Goal: Transaction & Acquisition: Obtain resource

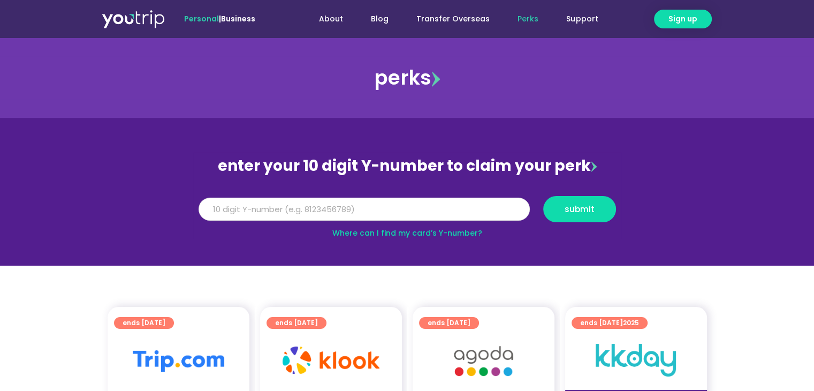
click at [230, 198] on input "Y Number" at bounding box center [364, 210] width 331 height 24
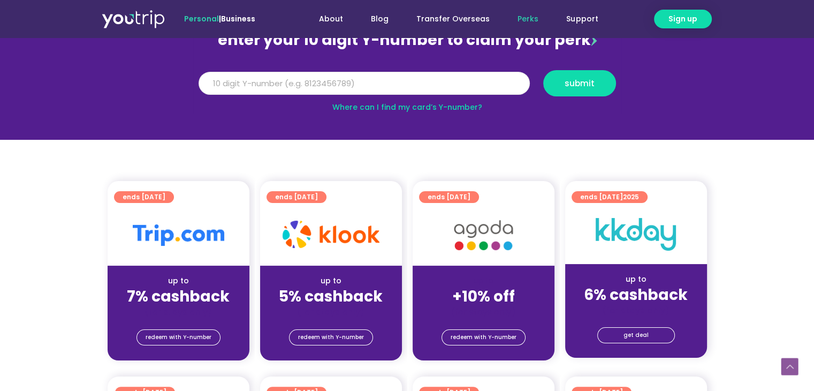
scroll to position [54, 0]
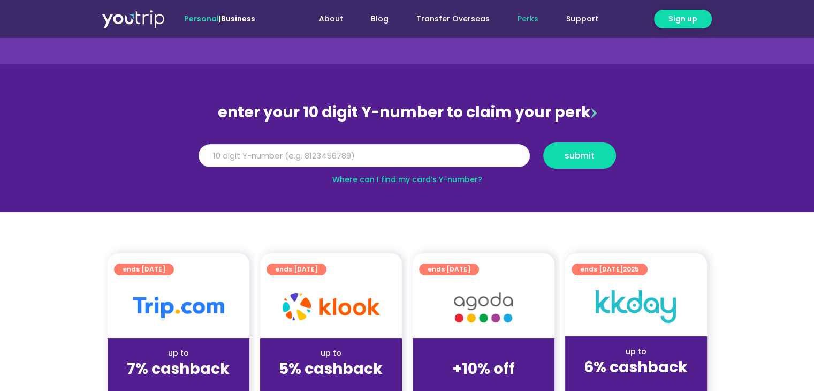
paste input "5162400087872276"
click at [576, 161] on button "submit" at bounding box center [580, 155] width 73 height 26
click at [470, 180] on link "Where can I find my card’s Y-number?" at bounding box center [408, 179] width 150 height 11
drag, startPoint x: 291, startPoint y: 140, endPoint x: 195, endPoint y: 140, distance: 95.3
click at [195, 140] on div "Y Number 5162400087872276 submit" at bounding box center [407, 155] width 428 height 37
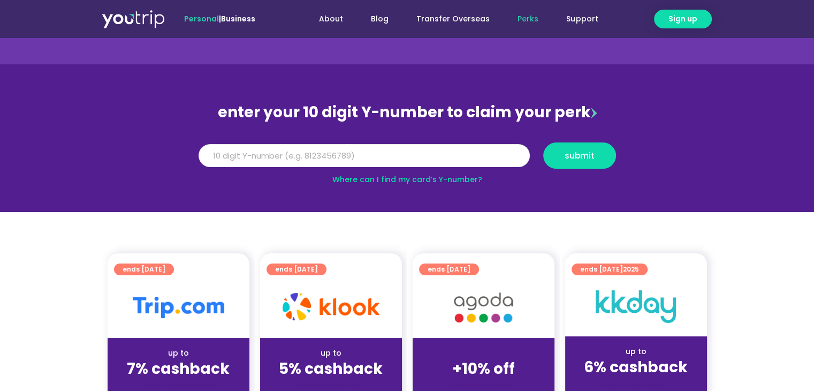
drag, startPoint x: 258, startPoint y: 161, endPoint x: 175, endPoint y: 167, distance: 82.7
click at [175, 167] on section "enter your 10 digit Y-number to claim your perk Y Number 5162400087872276 submi…" at bounding box center [407, 138] width 814 height 148
paste input "81066401617"
click at [582, 152] on span "submit" at bounding box center [580, 156] width 30 height 8
click at [222, 153] on input "81066401617" at bounding box center [364, 156] width 331 height 24
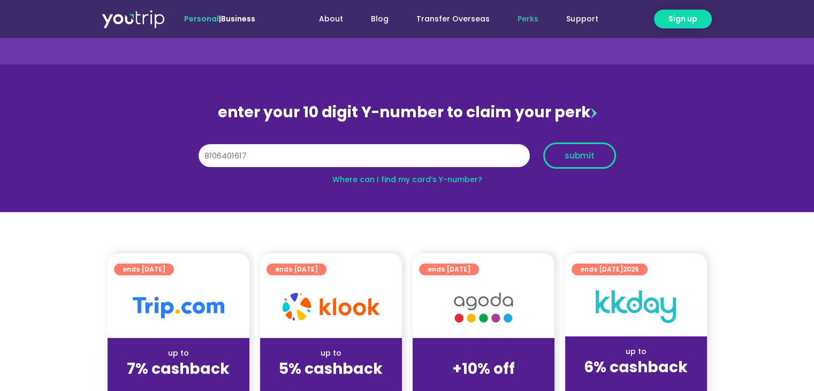
type input "8106401617"
click at [574, 153] on span "submit" at bounding box center [580, 156] width 30 height 8
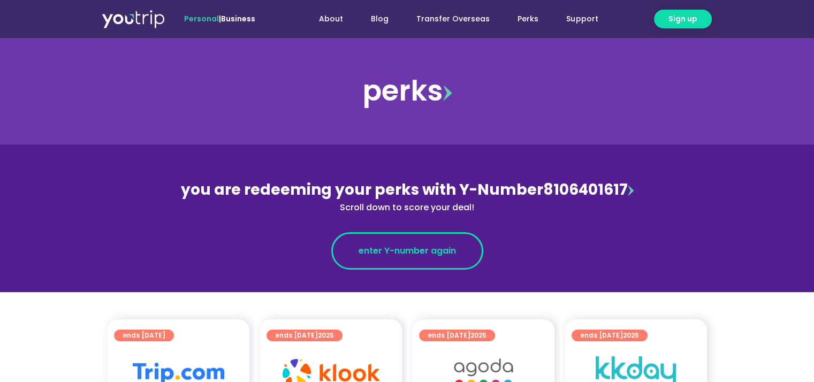
click at [396, 253] on span "enter Y-number again" at bounding box center [407, 251] width 97 height 13
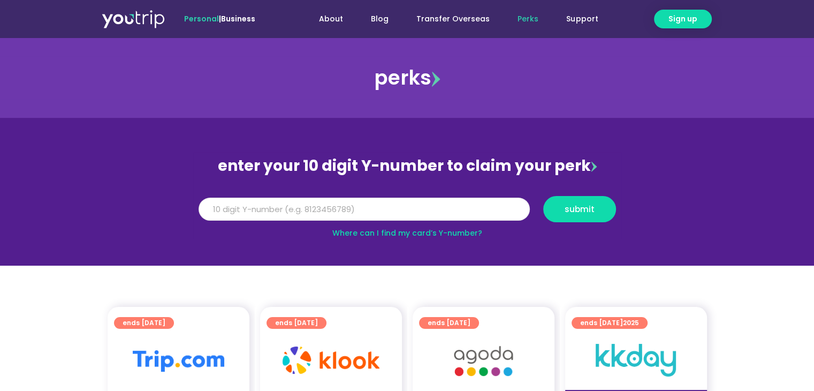
click at [287, 207] on input "Y Number" at bounding box center [364, 210] width 331 height 24
paste input "[CREDIT_CARD_NUMBER]"
type input "5162400087872276"
click at [579, 206] on span "submit" at bounding box center [580, 209] width 30 height 8
click at [472, 232] on link "Where can I find my card’s Y-number?" at bounding box center [408, 233] width 150 height 11
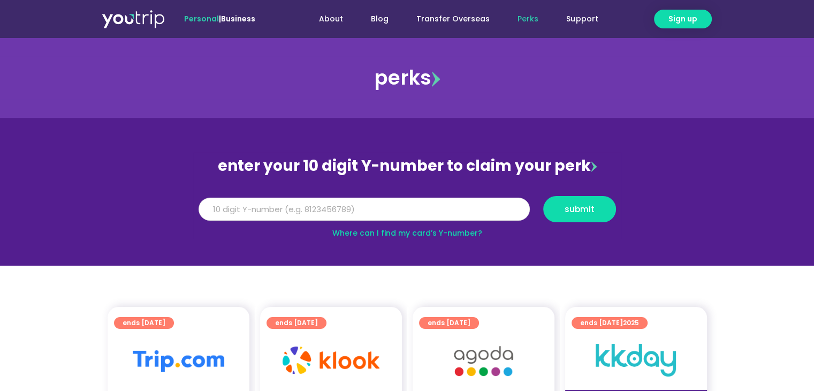
click at [226, 210] on input "Y Number" at bounding box center [364, 210] width 331 height 24
type input "8106401617"
click at [591, 207] on span "submit" at bounding box center [580, 209] width 30 height 8
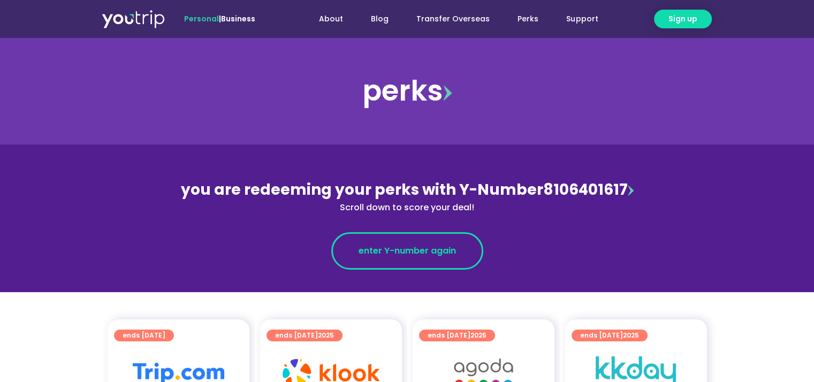
click at [401, 253] on span "enter Y-number again" at bounding box center [407, 251] width 97 height 13
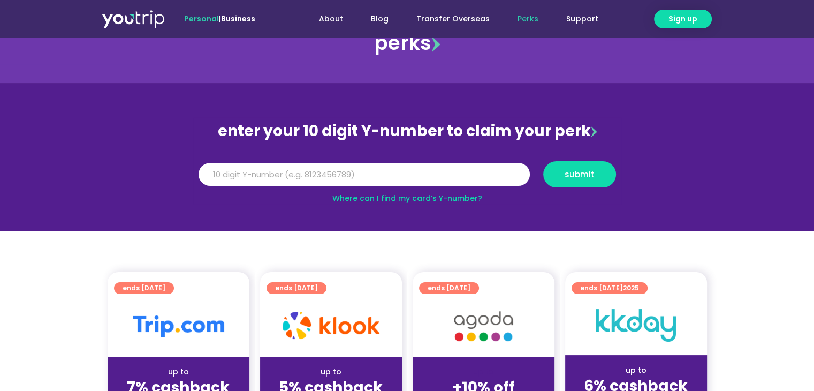
scroll to position [54, 0]
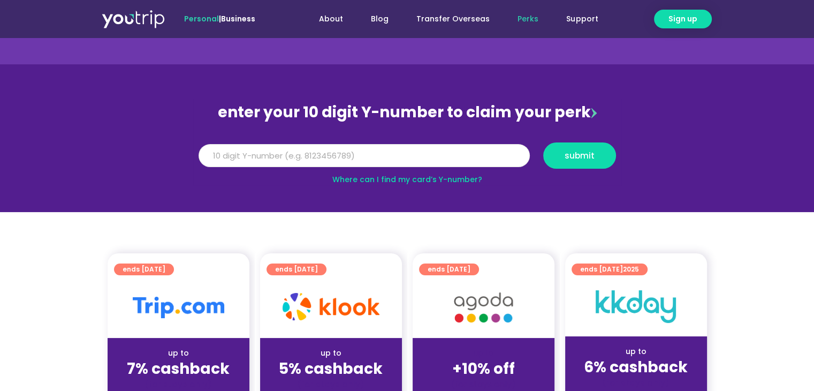
click at [285, 154] on input "Y Number" at bounding box center [364, 156] width 331 height 24
type input "8106401617"
click at [570, 153] on span "submit" at bounding box center [580, 156] width 30 height 8
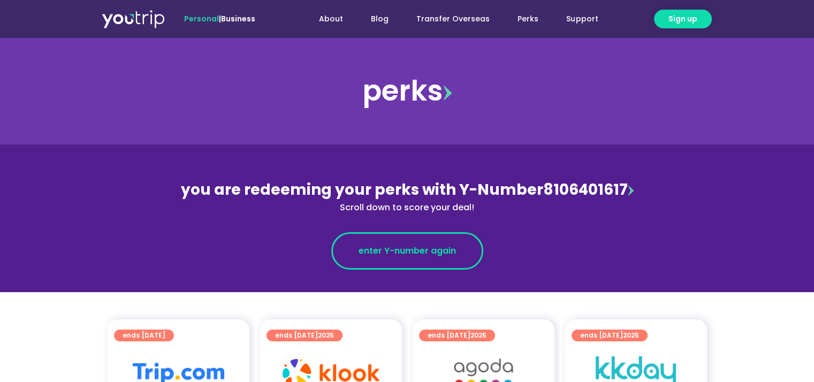
click at [406, 254] on span "enter Y-number again" at bounding box center [407, 251] width 97 height 13
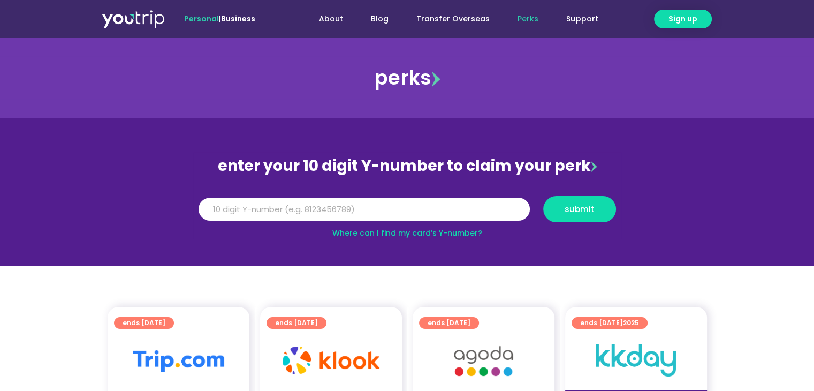
click at [431, 232] on link "Where can I find my card’s Y-number?" at bounding box center [408, 233] width 150 height 11
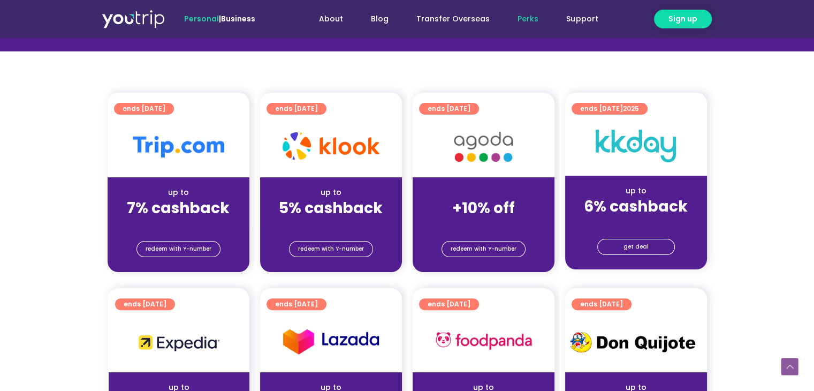
scroll to position [107, 0]
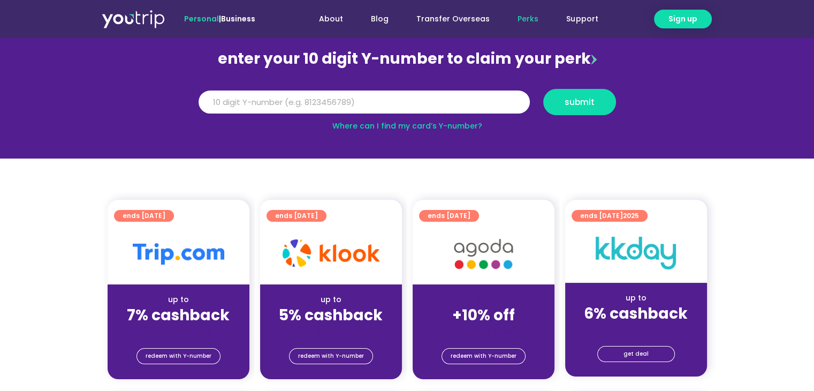
click at [591, 60] on img at bounding box center [594, 59] width 6 height 11
click at [224, 90] on input "Y Number" at bounding box center [364, 102] width 331 height 24
type input "8106401617"
click at [578, 102] on span "submit" at bounding box center [580, 102] width 30 height 8
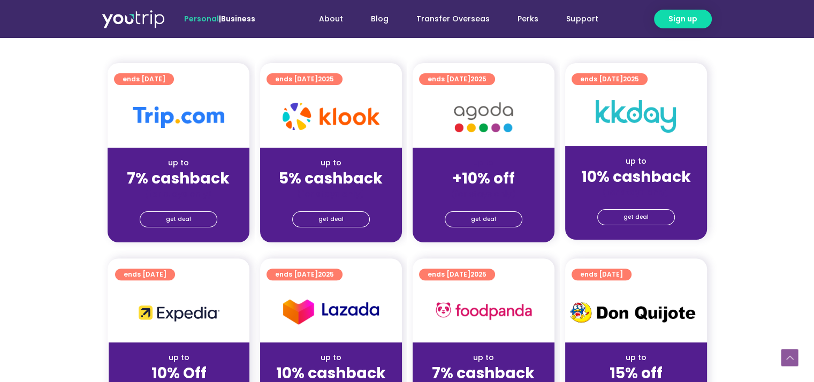
scroll to position [268, 0]
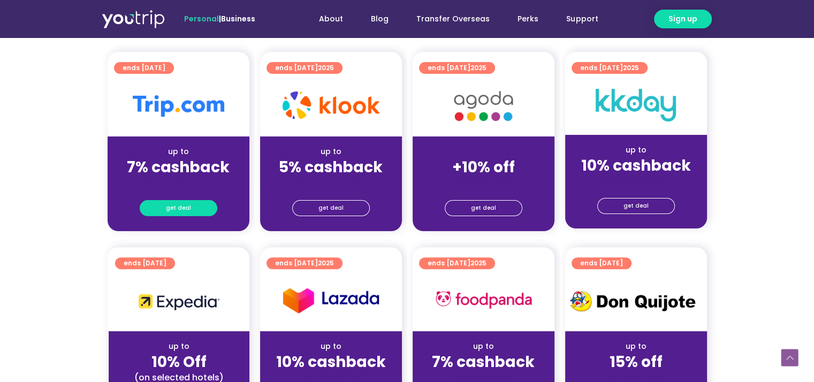
click at [185, 206] on span "get deal" at bounding box center [178, 208] width 25 height 15
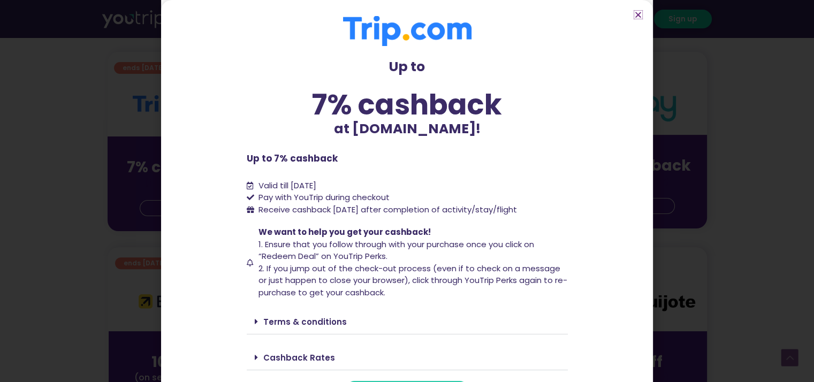
scroll to position [26, 0]
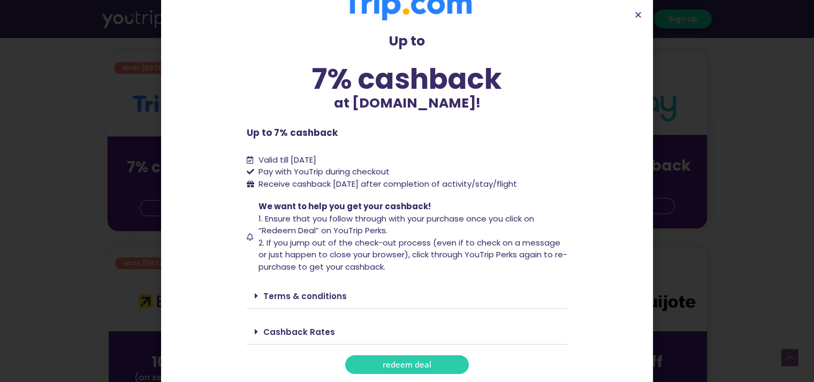
click at [404, 364] on span "redeem deal" at bounding box center [407, 365] width 49 height 8
